Goal: Information Seeking & Learning: Understand process/instructions

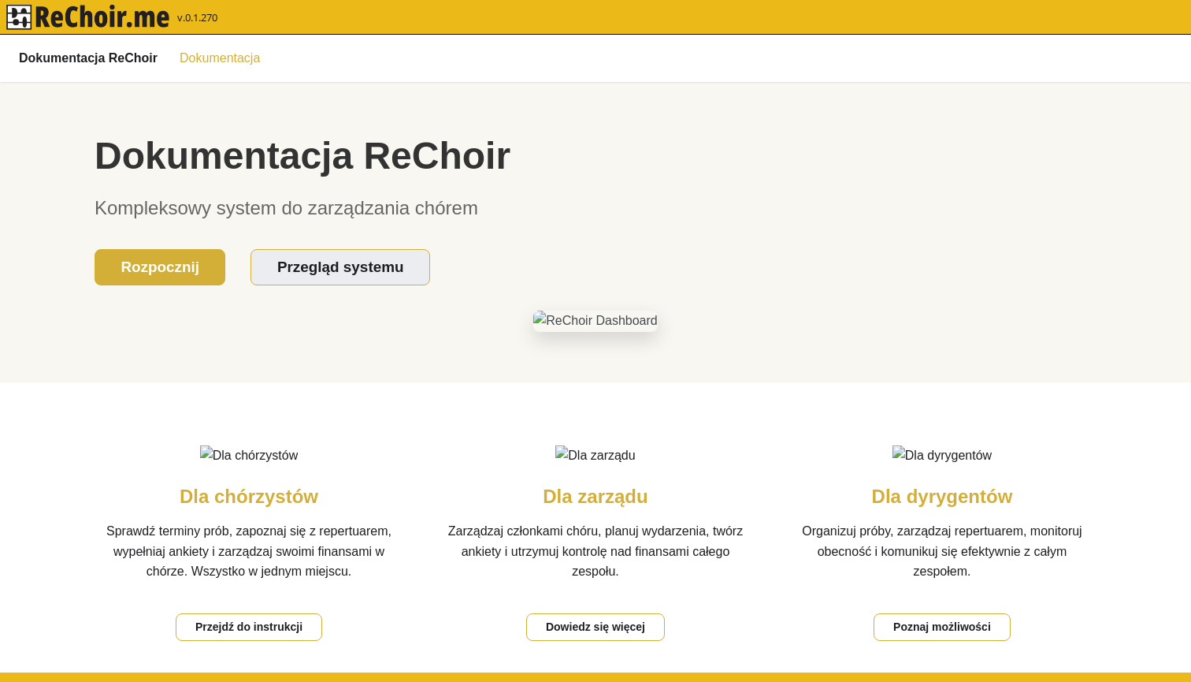
click at [233, 60] on link "Dokumentacja" at bounding box center [219, 57] width 99 height 27
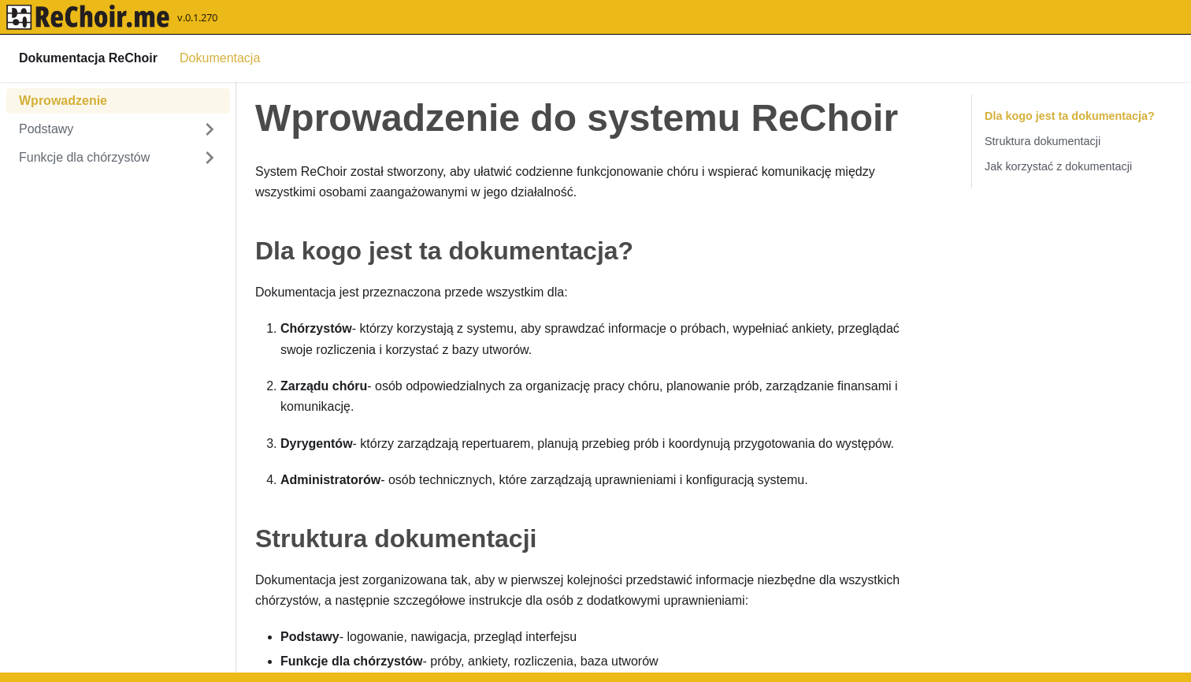
click b "Dokumentacja ReChoir"
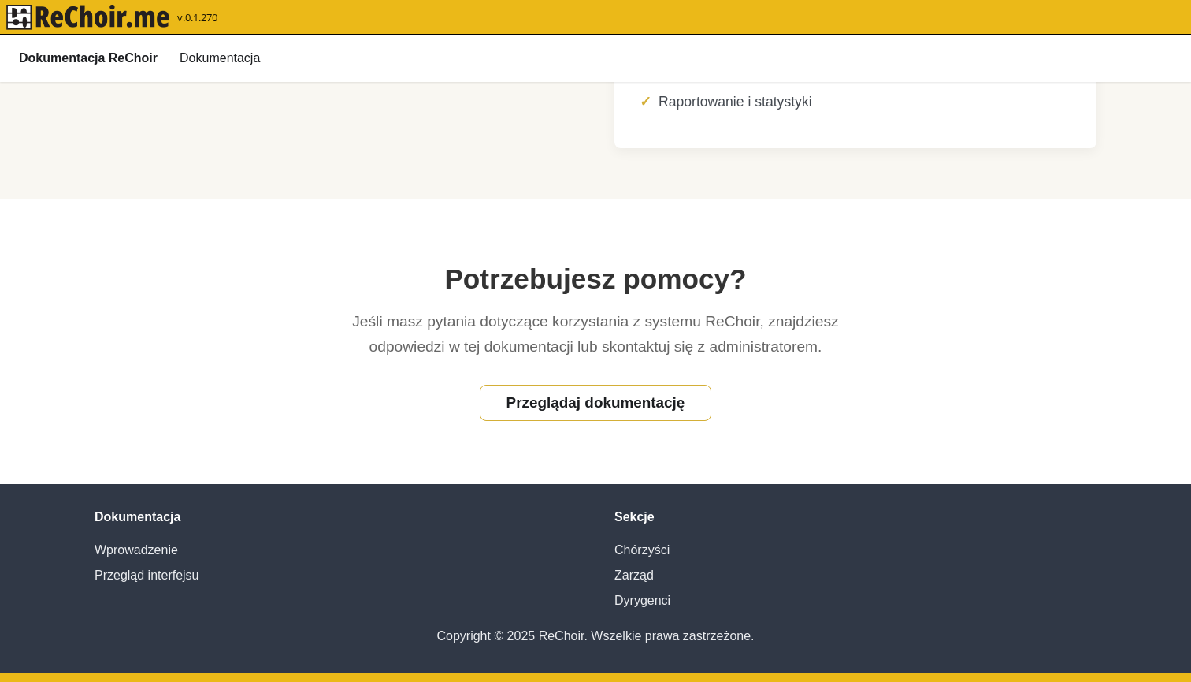
scroll to position [1145, 0]
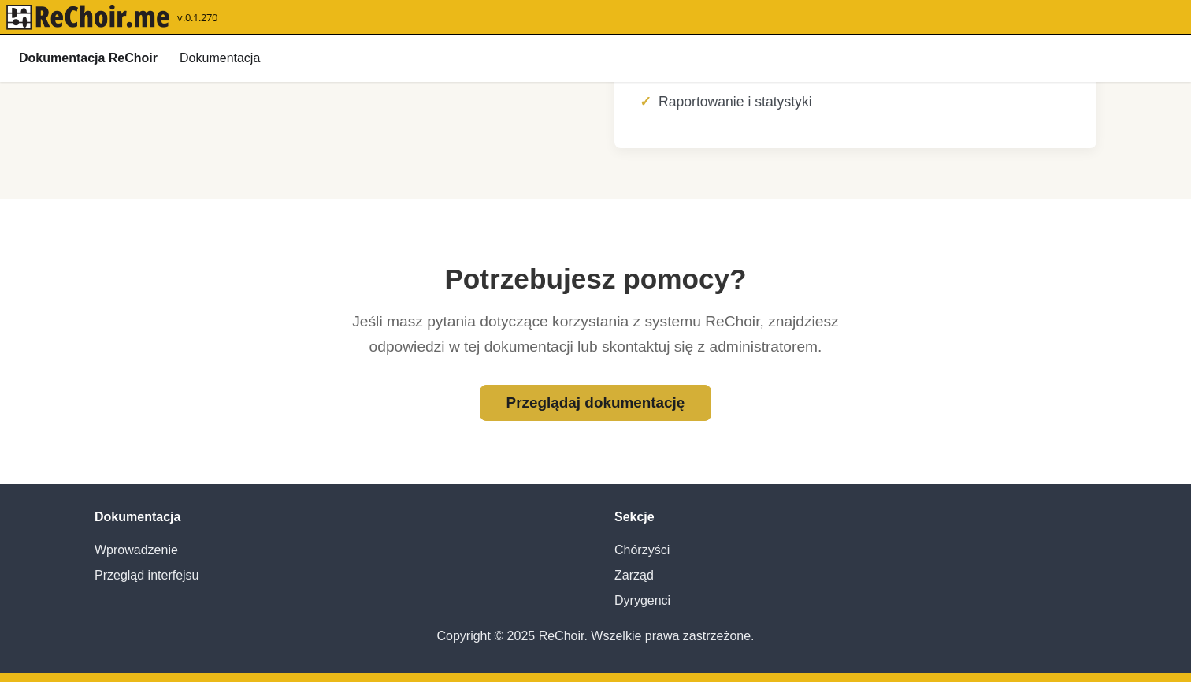
click at [556, 409] on link "Przeglądaj dokumentację" at bounding box center [596, 402] width 232 height 37
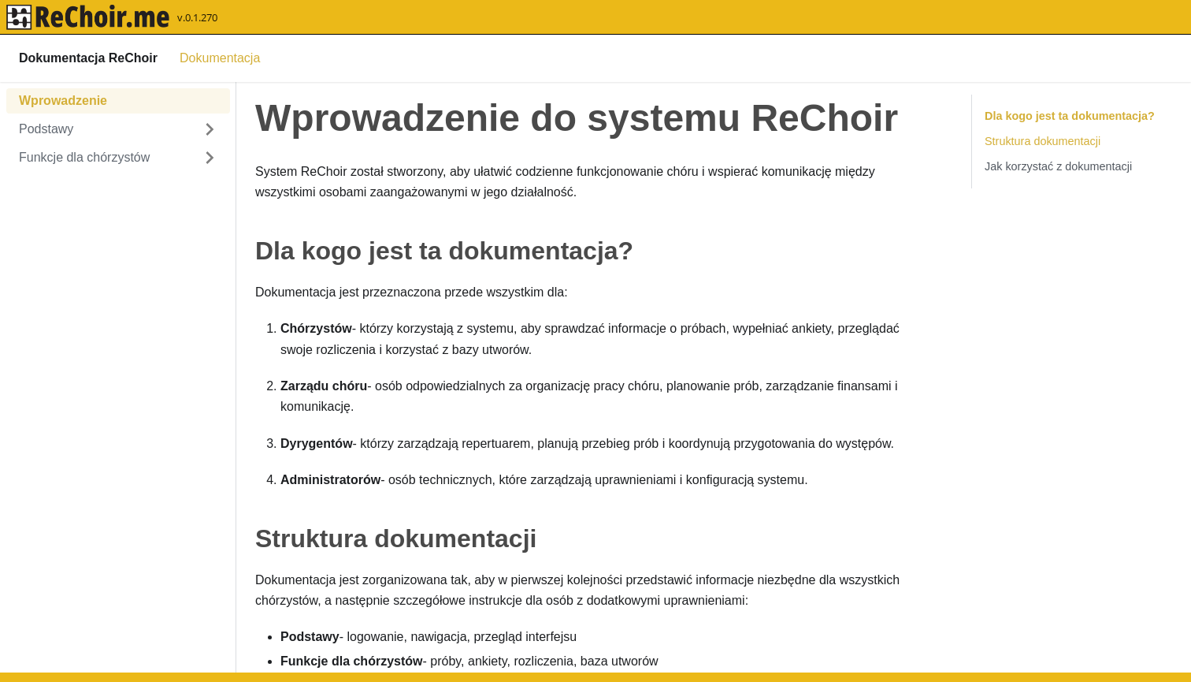
click at [1026, 141] on link "Struktura dokumentacji" at bounding box center [1043, 140] width 116 height 13
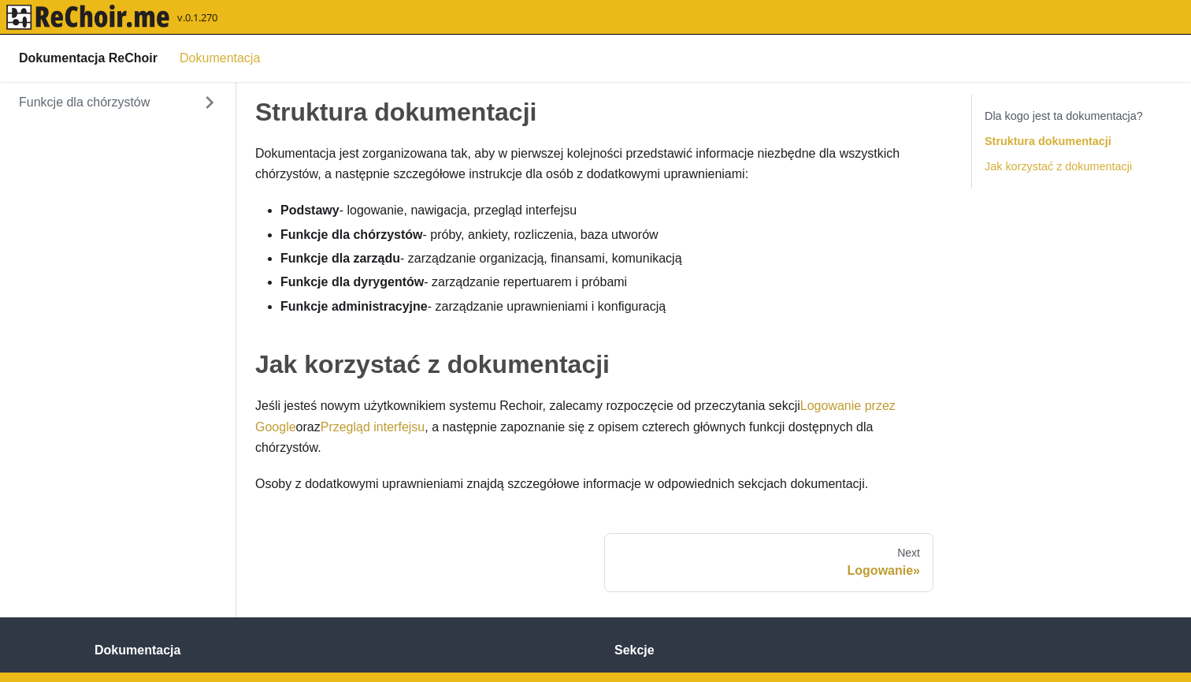
click at [1026, 161] on link "Jak korzystać z dokumentacji" at bounding box center [1058, 165] width 147 height 13
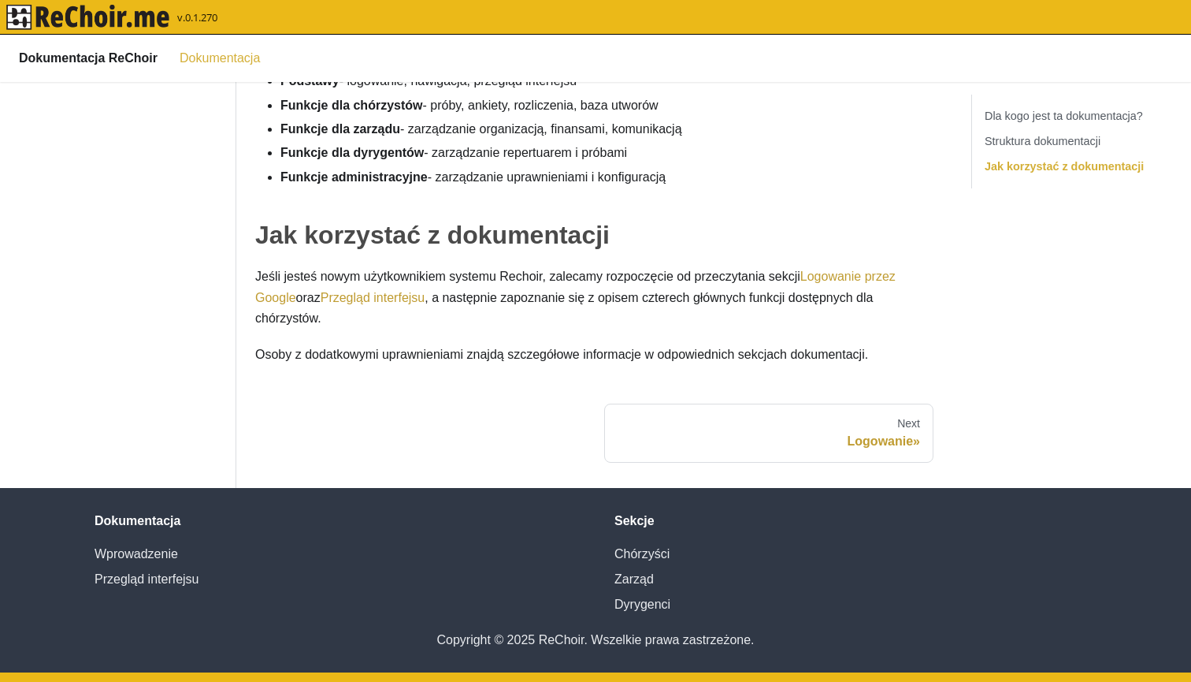
scroll to position [5, 0]
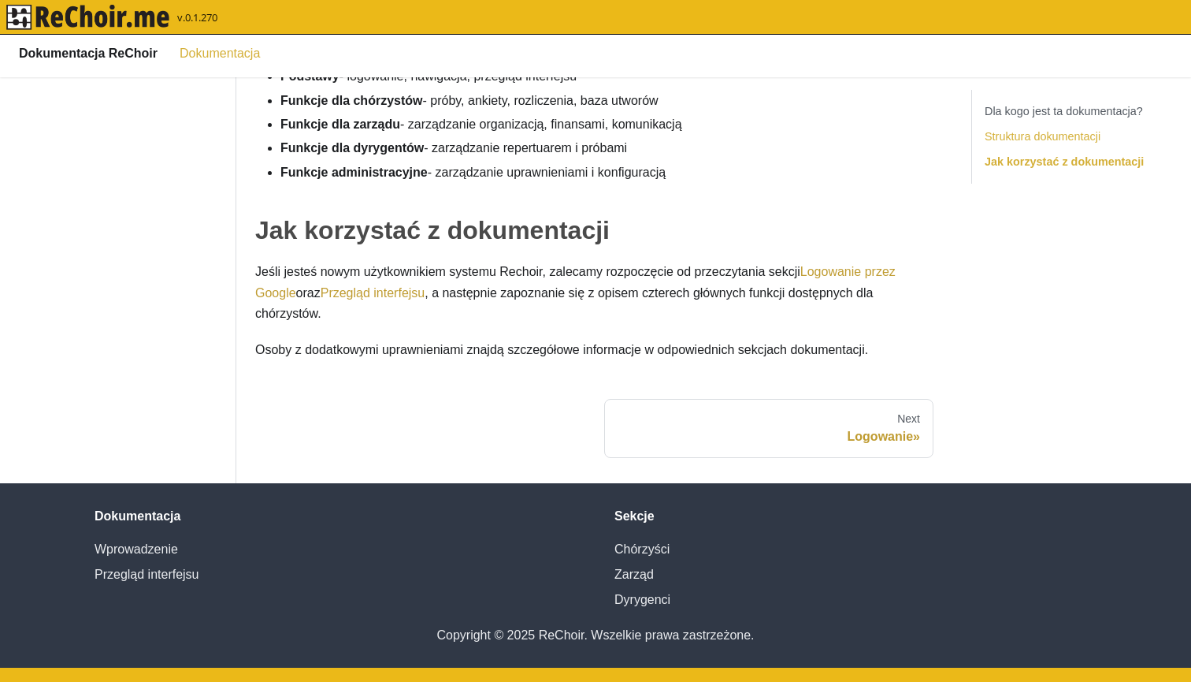
click at [1019, 130] on link "Struktura dokumentacji" at bounding box center [1043, 135] width 116 height 13
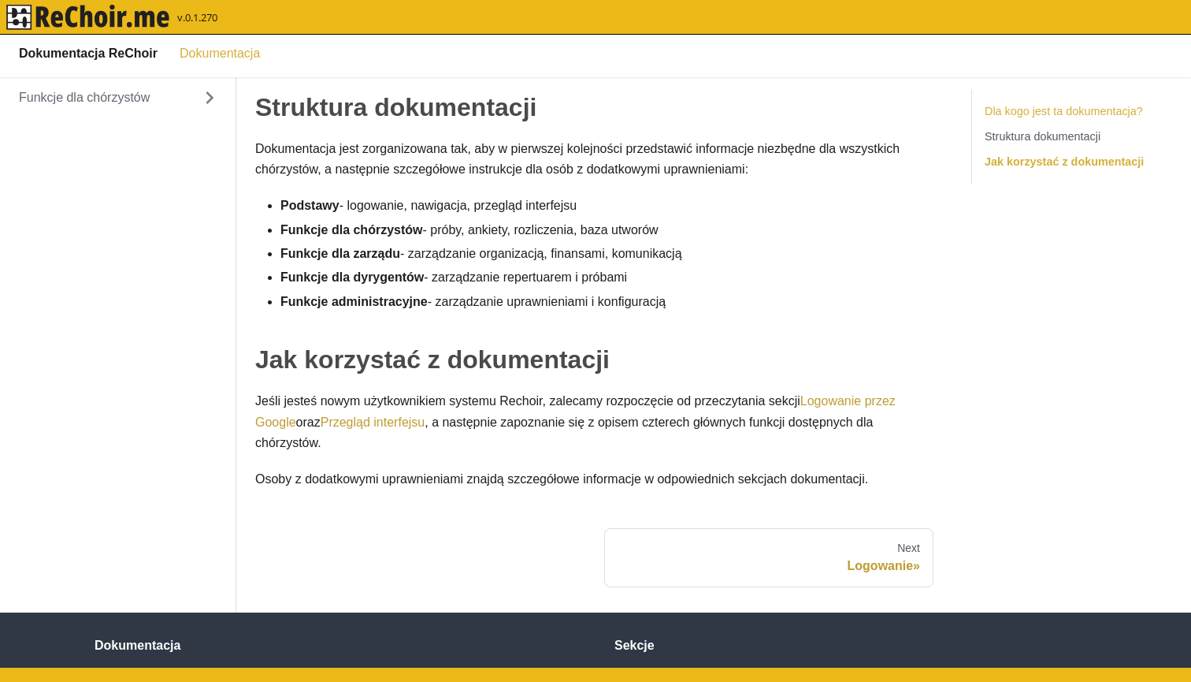
scroll to position [0, 0]
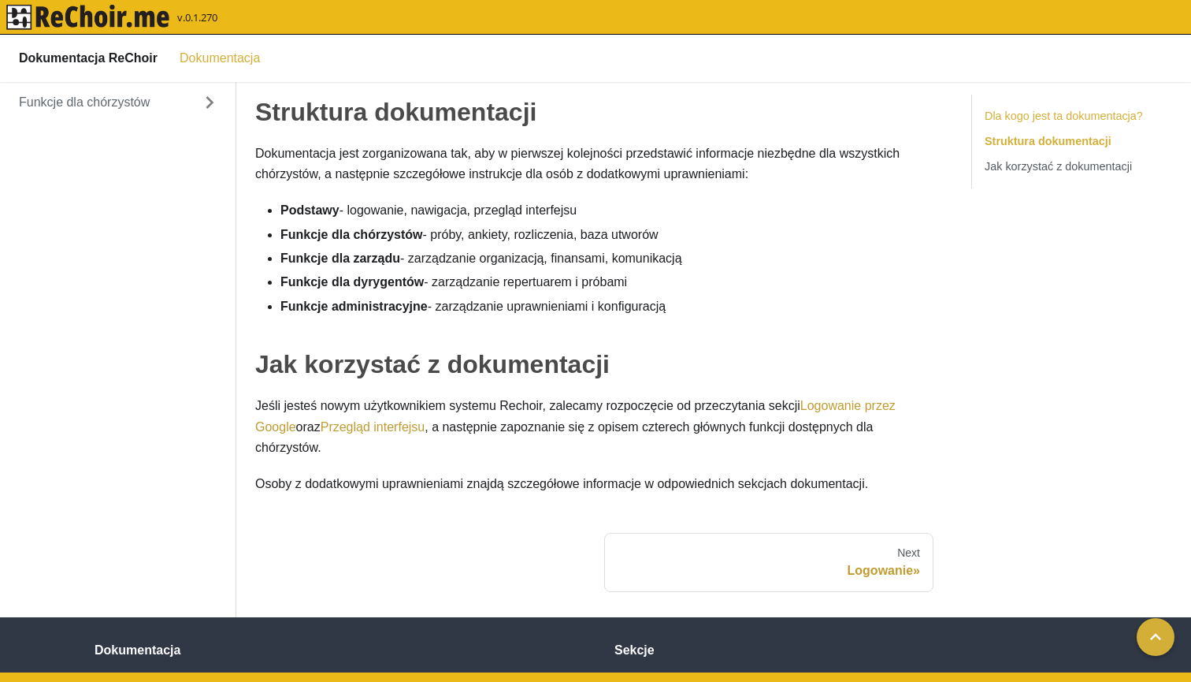
click at [1019, 113] on link "Dla kogo jest ta dokumentacja?" at bounding box center [1064, 115] width 158 height 13
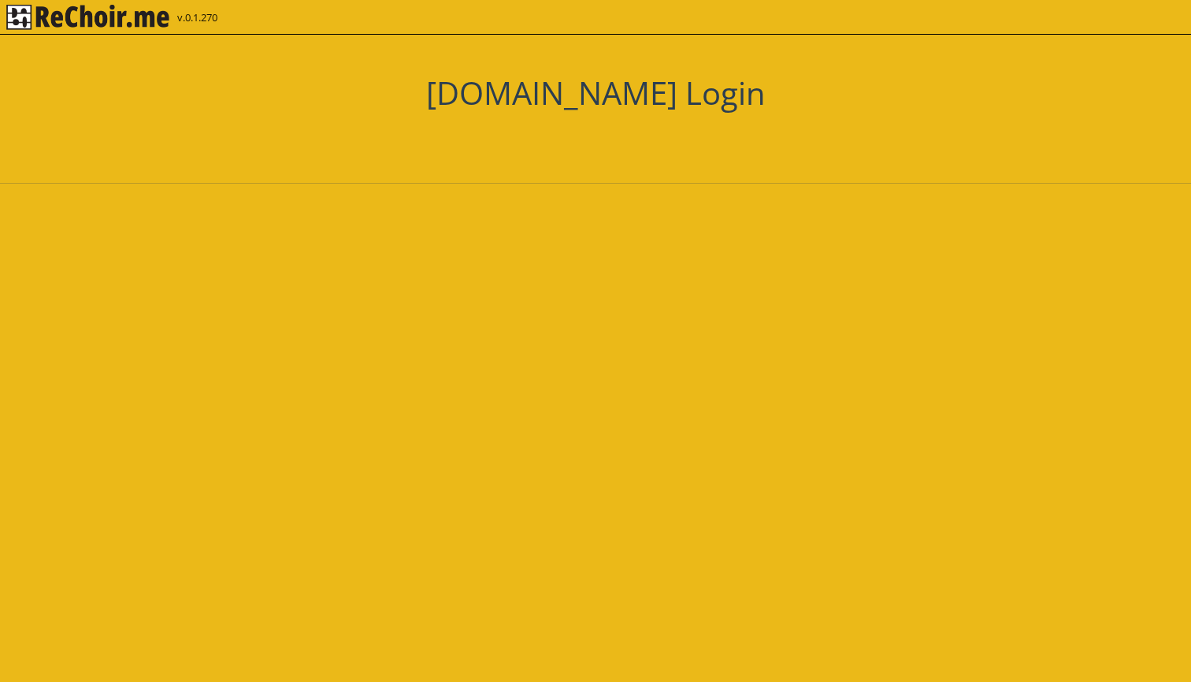
click at [564, 136] on div "Zaloguj się przez Google. Otwiera się w nowej karcie" at bounding box center [564, 141] width 173 height 35
